Goal: Navigation & Orientation: Understand site structure

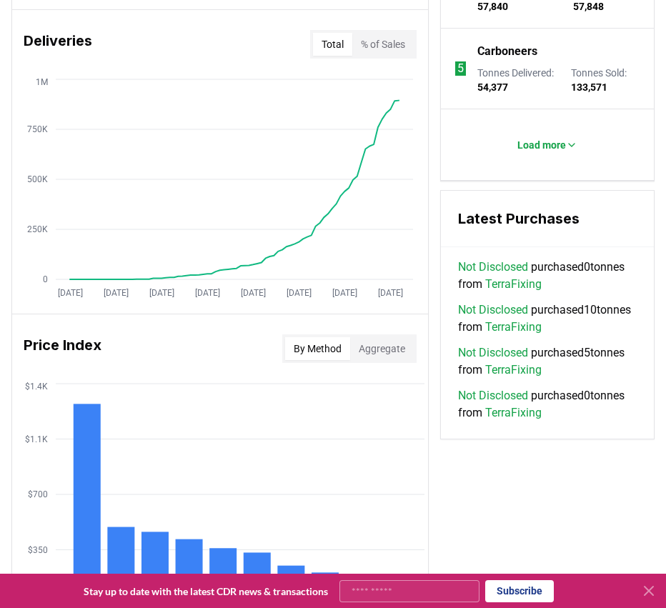
scroll to position [1316, 0]
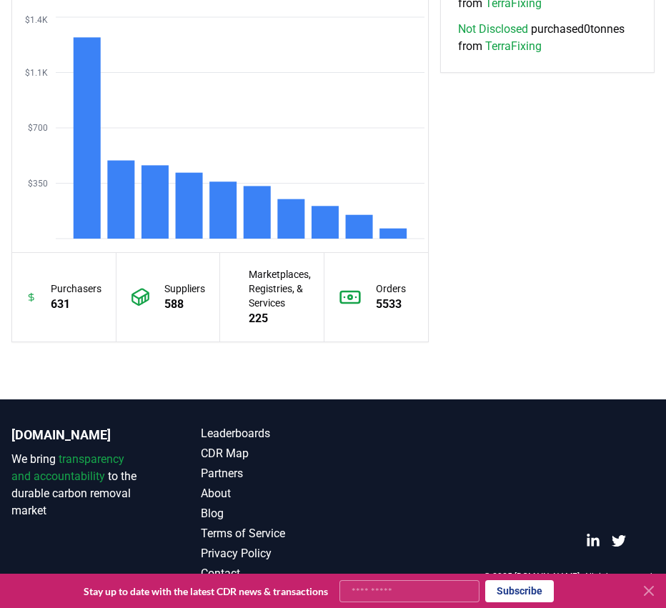
drag, startPoint x: 436, startPoint y: 121, endPoint x: 431, endPoint y: 274, distance: 153.6
click at [657, 588] on button at bounding box center [648, 590] width 23 height 23
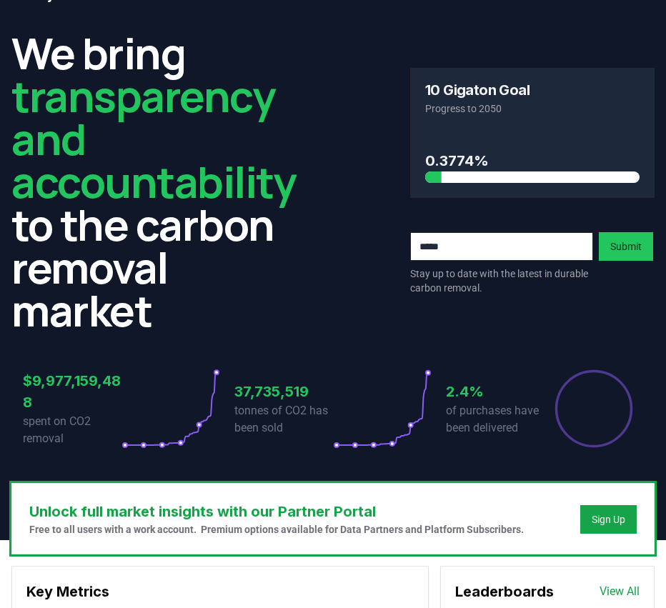
scroll to position [0, 0]
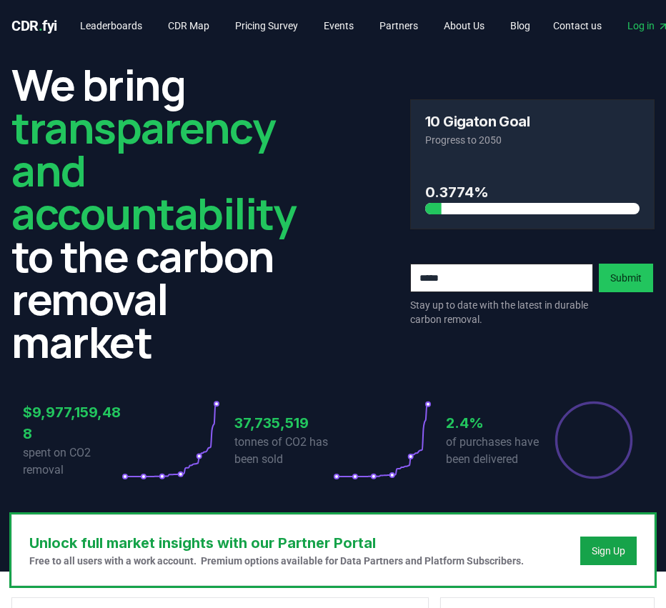
drag, startPoint x: 454, startPoint y: 295, endPoint x: 449, endPoint y: 191, distance: 104.4
click at [356, 21] on link "Events" at bounding box center [338, 26] width 53 height 26
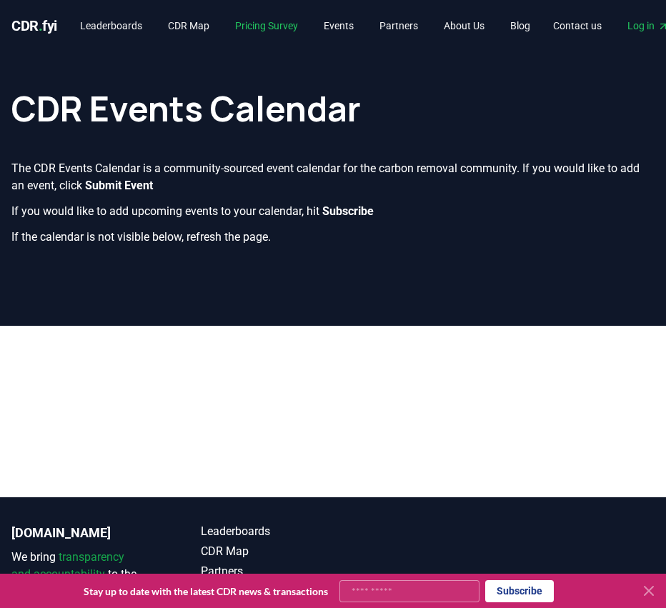
click at [288, 27] on link "Pricing Survey" at bounding box center [267, 26] width 86 height 26
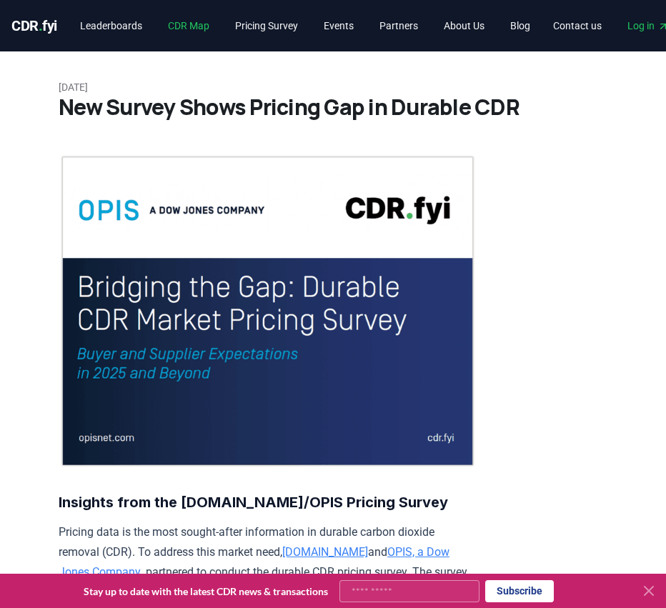
click at [187, 26] on link "CDR Map" at bounding box center [188, 26] width 64 height 26
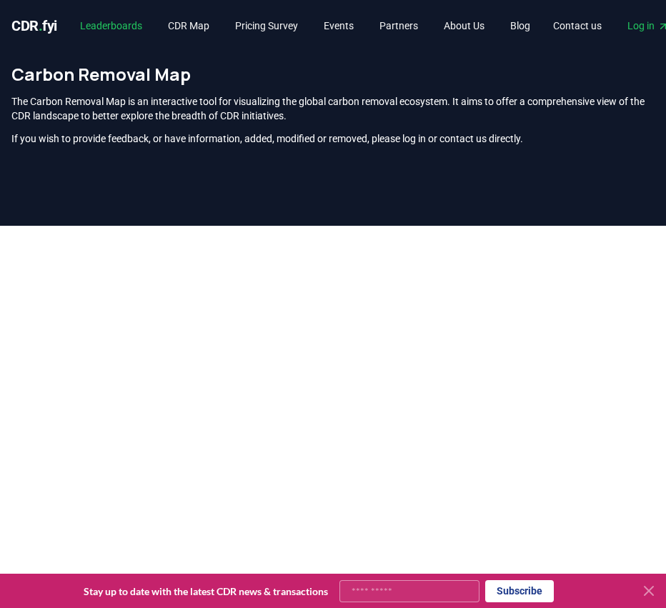
click at [130, 18] on link "Leaderboards" at bounding box center [111, 26] width 85 height 26
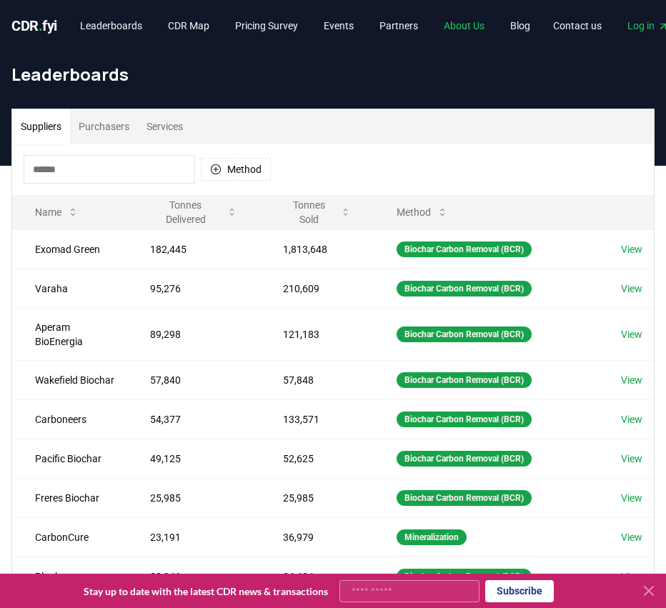
click at [481, 24] on link "About Us" at bounding box center [464, 26] width 64 height 26
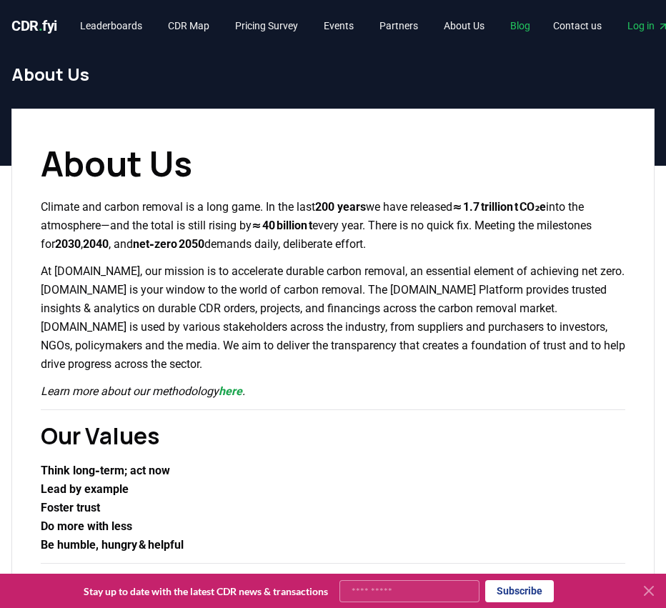
click at [539, 22] on link "Blog" at bounding box center [519, 26] width 43 height 26
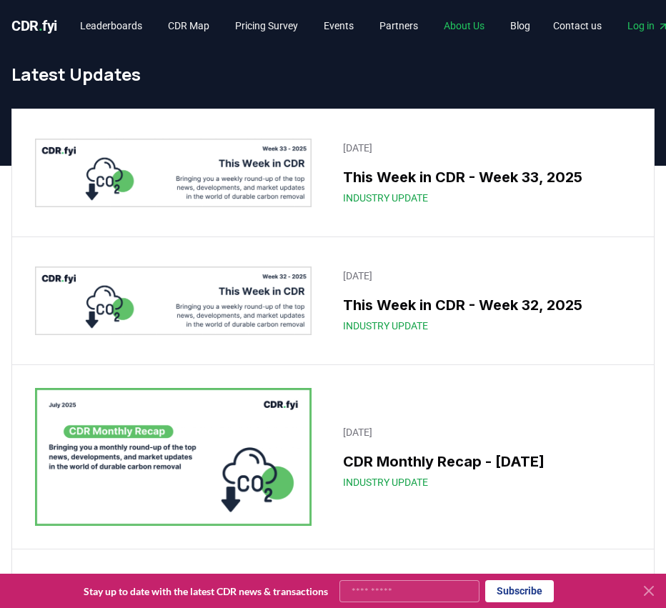
click at [473, 20] on link "About Us" at bounding box center [464, 26] width 64 height 26
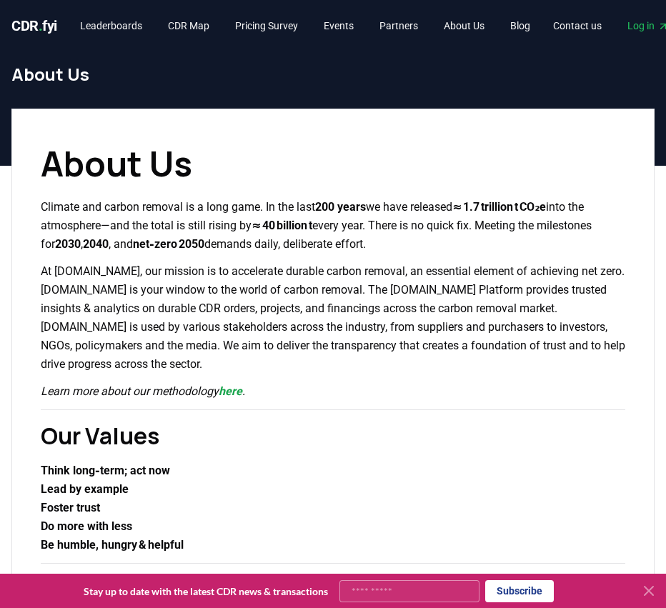
drag, startPoint x: 428, startPoint y: 176, endPoint x: 416, endPoint y: 150, distance: 28.8
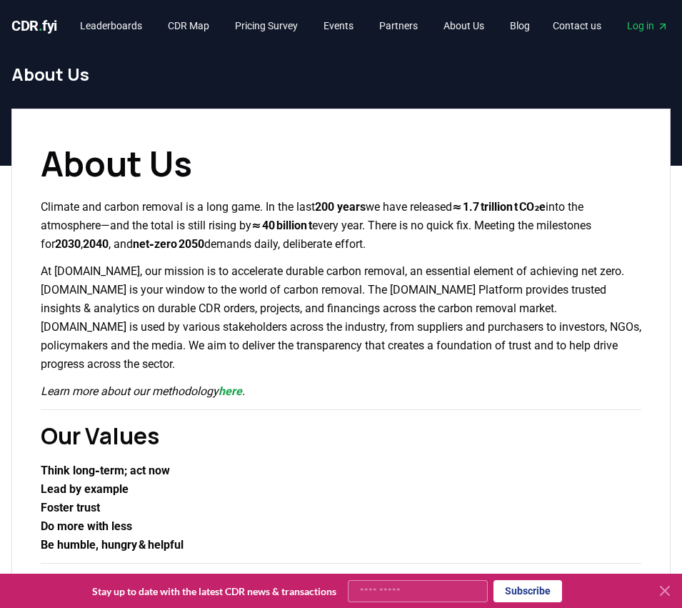
drag, startPoint x: 436, startPoint y: 236, endPoint x: 434, endPoint y: 146, distance: 90.7
click at [490, 27] on link "About Us" at bounding box center [464, 26] width 64 height 26
click at [534, 28] on link "Blog" at bounding box center [519, 26] width 43 height 26
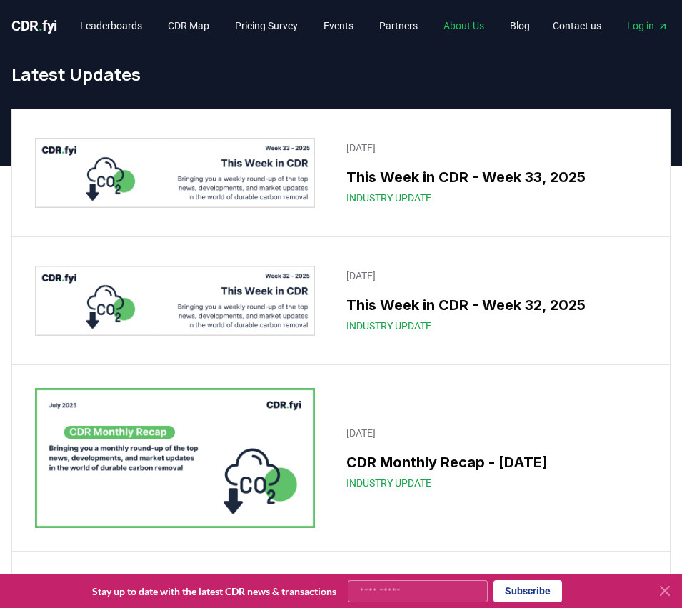
click at [493, 29] on link "About Us" at bounding box center [464, 26] width 64 height 26
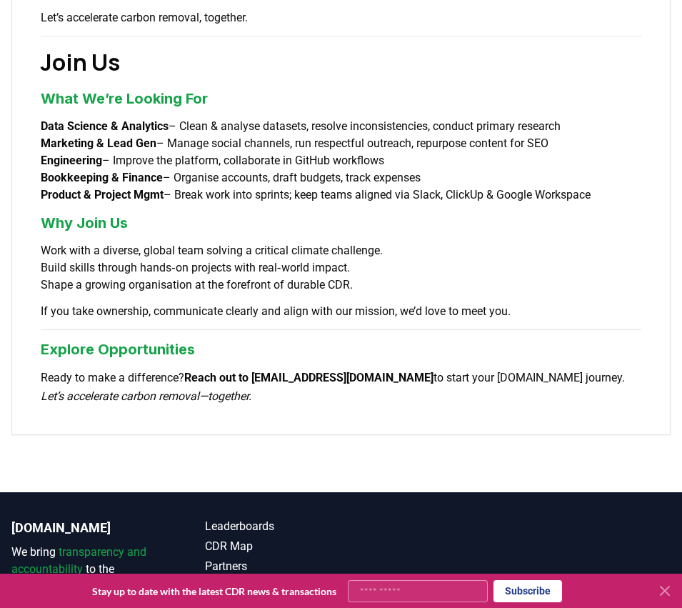
scroll to position [1268, 0]
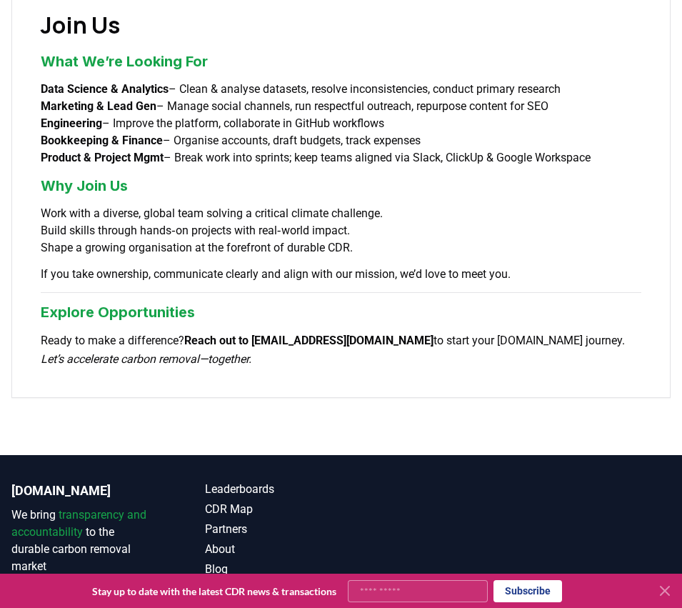
drag, startPoint x: 374, startPoint y: 266, endPoint x: 366, endPoint y: 310, distance: 44.1
click at [665, 593] on icon at bounding box center [665, 590] width 9 height 9
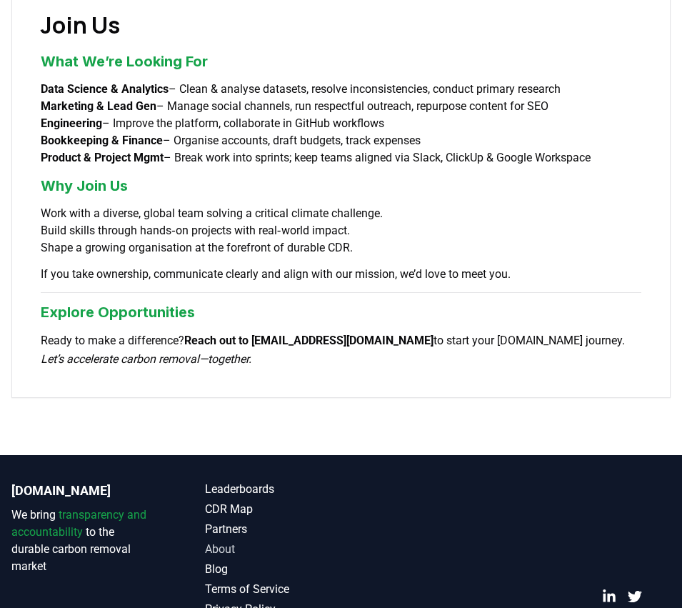
click at [224, 541] on link "About" at bounding box center [273, 549] width 136 height 17
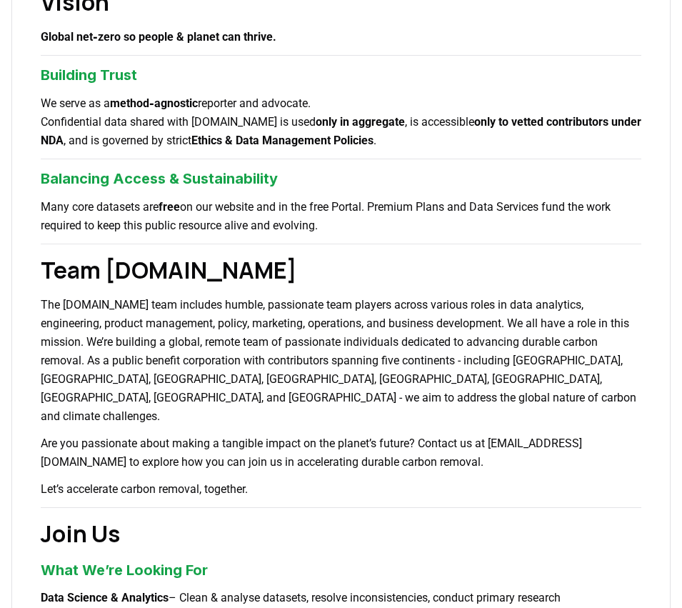
drag, startPoint x: 357, startPoint y: 346, endPoint x: 356, endPoint y: 358, distance: 11.5
